Goal: Task Accomplishment & Management: Use online tool/utility

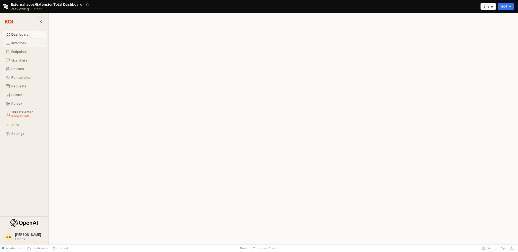
click at [24, 44] on div "Inventory" at bounding box center [25, 43] width 28 height 4
click at [34, 60] on div "Extensions" at bounding box center [28, 61] width 30 height 4
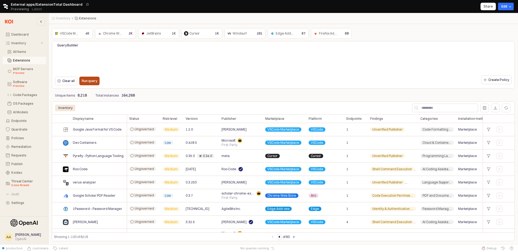
click at [91, 81] on p "Run query" at bounding box center [89, 81] width 15 height 4
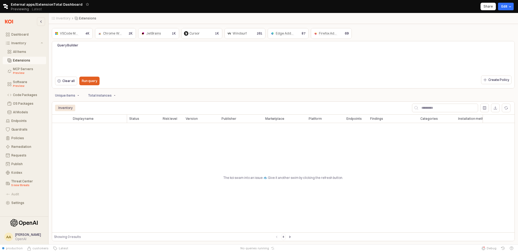
click at [262, 178] on div "The koi swam into an issue 🐟 Give it another swim by clicking the refresh butto…" at bounding box center [283, 177] width 463 height 109
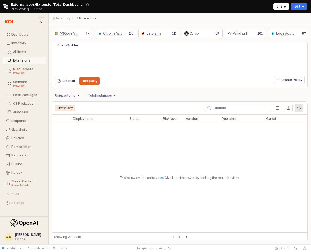
click at [298, 110] on div "App Body" at bounding box center [299, 108] width 8 height 8
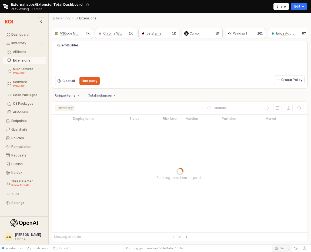
click at [281, 249] on span "Debug" at bounding box center [284, 248] width 10 height 4
click at [280, 248] on span "Debug" at bounding box center [284, 248] width 10 height 4
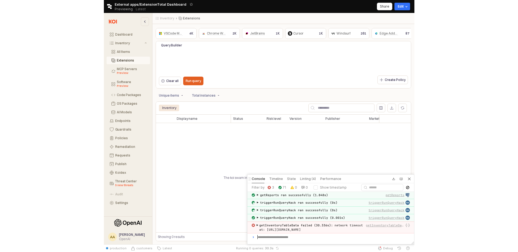
scroll to position [365, 0]
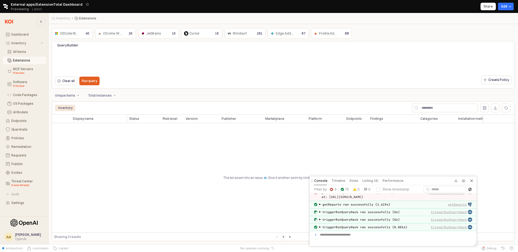
drag, startPoint x: 329, startPoint y: 180, endPoint x: 475, endPoint y: 174, distance: 146.2
click at [475, 177] on div "Console Timeline State Linting (4) Performance" at bounding box center [393, 181] width 167 height 9
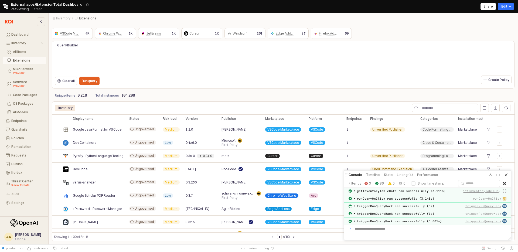
scroll to position [356, 0]
click at [93, 84] on div "Run query" at bounding box center [89, 81] width 15 height 8
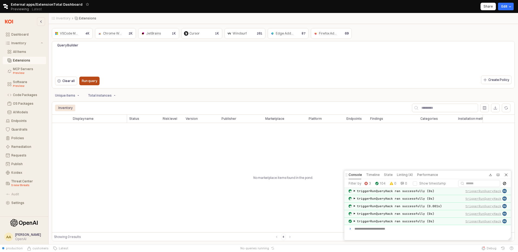
click at [85, 78] on div "Run query" at bounding box center [89, 81] width 15 height 8
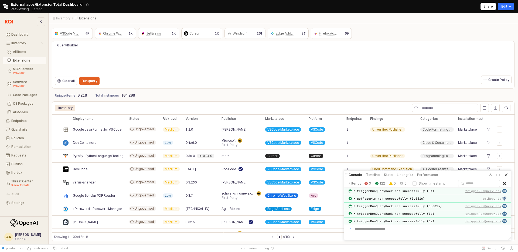
scroll to position [347, 0]
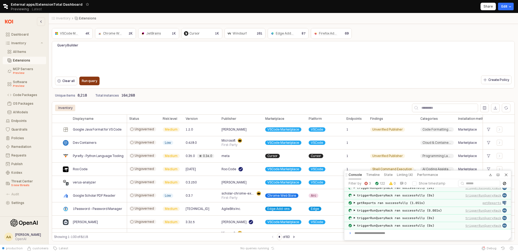
click at [91, 81] on p "Run query" at bounding box center [89, 81] width 15 height 4
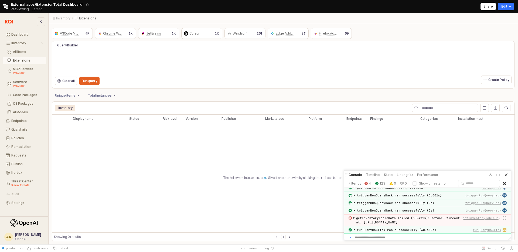
scroll to position [352, 0]
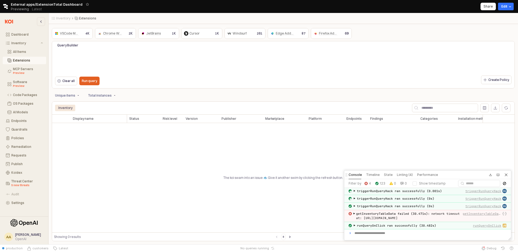
drag, startPoint x: 399, startPoint y: 113, endPoint x: 357, endPoint y: 109, distance: 42.6
click at [357, 109] on div "App Body" at bounding box center [417, 108] width 190 height 11
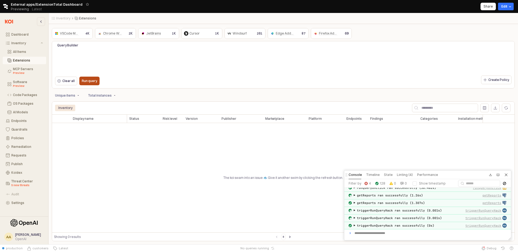
click at [88, 78] on div "Run query" at bounding box center [89, 81] width 15 height 8
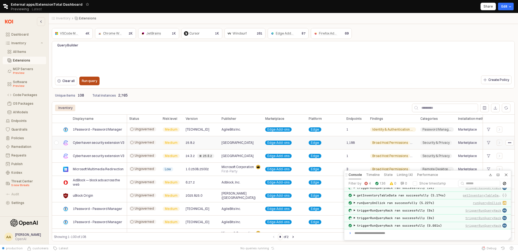
click at [95, 84] on div "Run query" at bounding box center [89, 81] width 15 height 8
click at [96, 82] on p "Run query" at bounding box center [89, 81] width 15 height 4
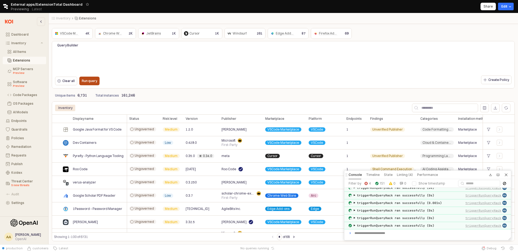
click at [90, 81] on p "Run query" at bounding box center [89, 81] width 15 height 4
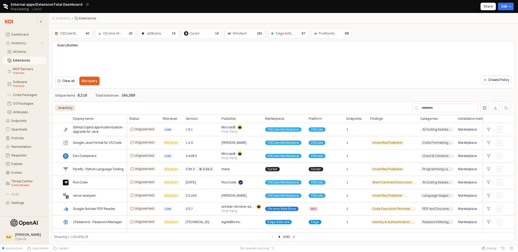
click at [81, 96] on p "8,218" at bounding box center [81, 96] width 9 height 6
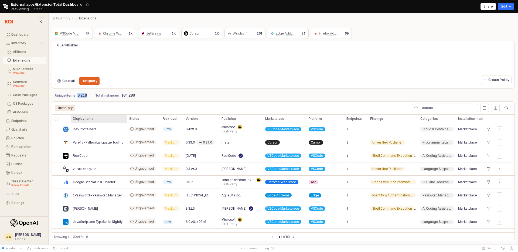
scroll to position [0, 0]
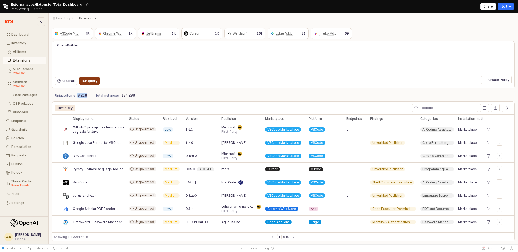
click at [85, 80] on p "Run query" at bounding box center [89, 81] width 15 height 4
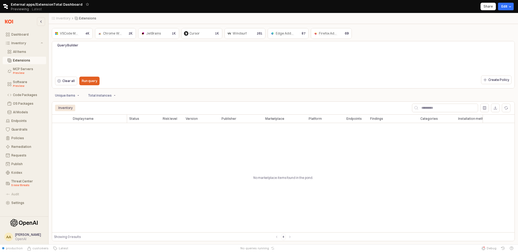
click at [100, 78] on div "Run query" at bounding box center [89, 81] width 25 height 11
click at [97, 79] on div "Run query" at bounding box center [89, 81] width 25 height 11
click at [94, 82] on p "Run query" at bounding box center [89, 81] width 15 height 4
click at [92, 78] on div "Run query" at bounding box center [89, 81] width 15 height 8
click at [73, 81] on p "Clear all" at bounding box center [68, 81] width 12 height 4
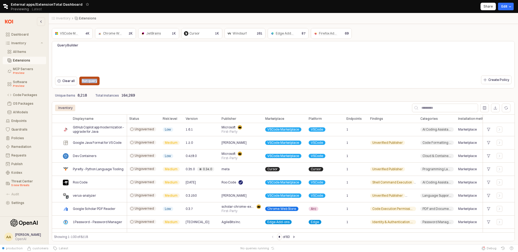
click at [86, 80] on p "Run query" at bounding box center [89, 81] width 15 height 4
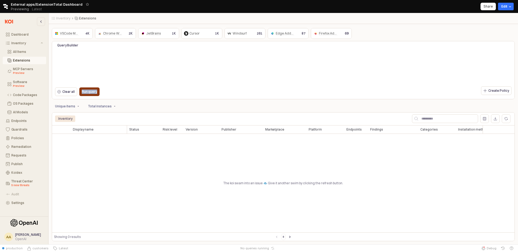
click at [93, 94] on div "Run query" at bounding box center [89, 92] width 15 height 8
